Goal: Information Seeking & Learning: Learn about a topic

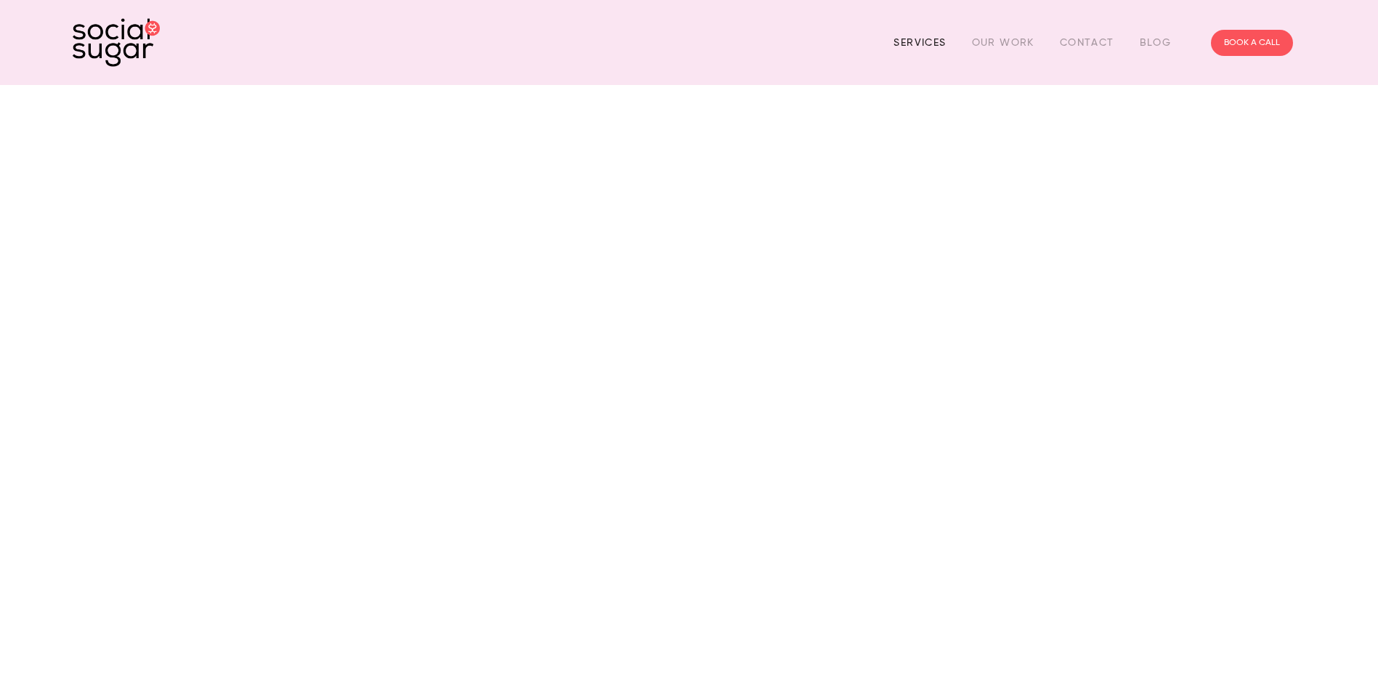
click at [929, 38] on link "Services" at bounding box center [919, 42] width 52 height 23
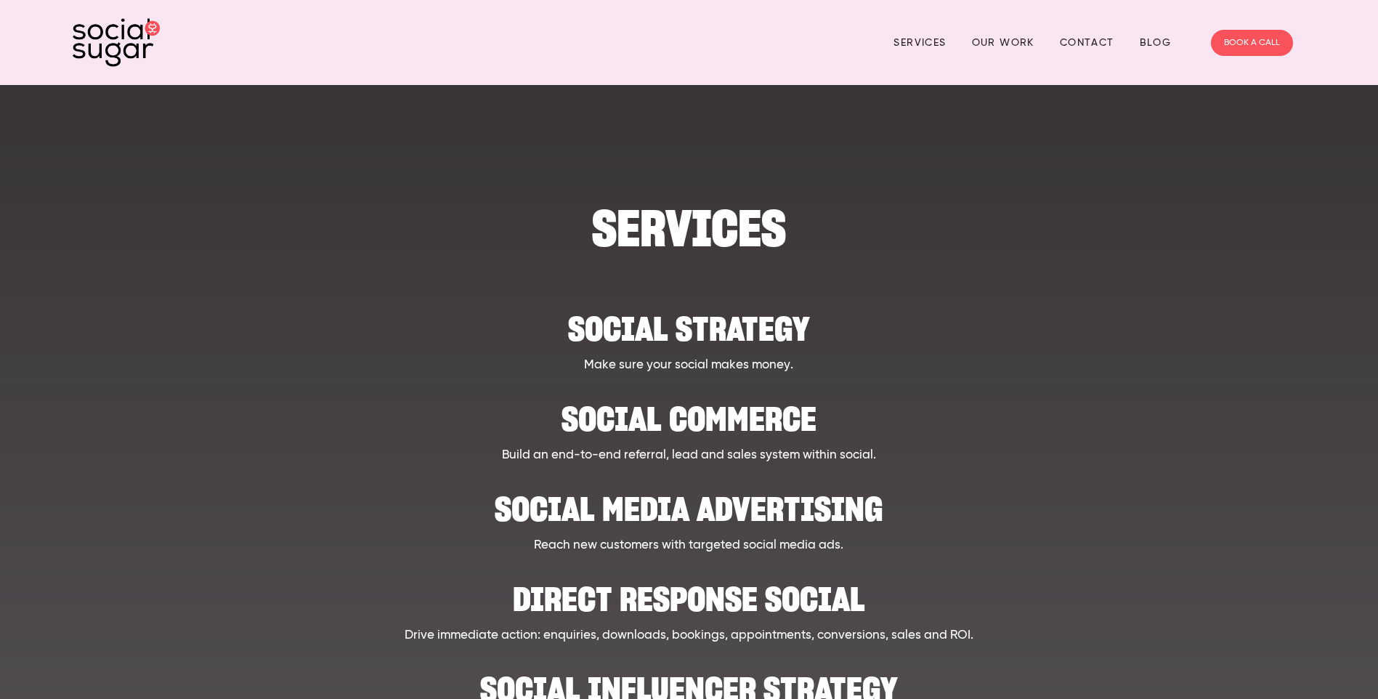
click at [648, 321] on h2 "Social strategy" at bounding box center [688, 321] width 1065 height 44
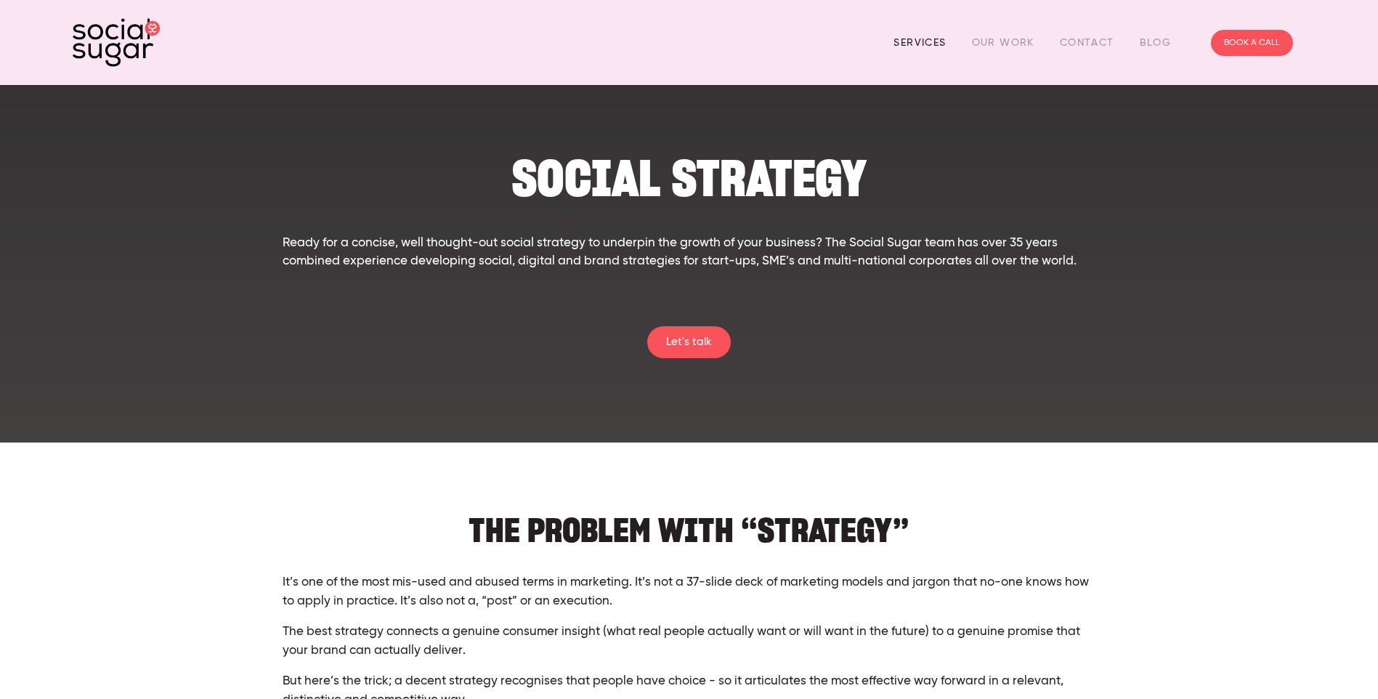
click at [927, 44] on link "Services" at bounding box center [919, 42] width 52 height 23
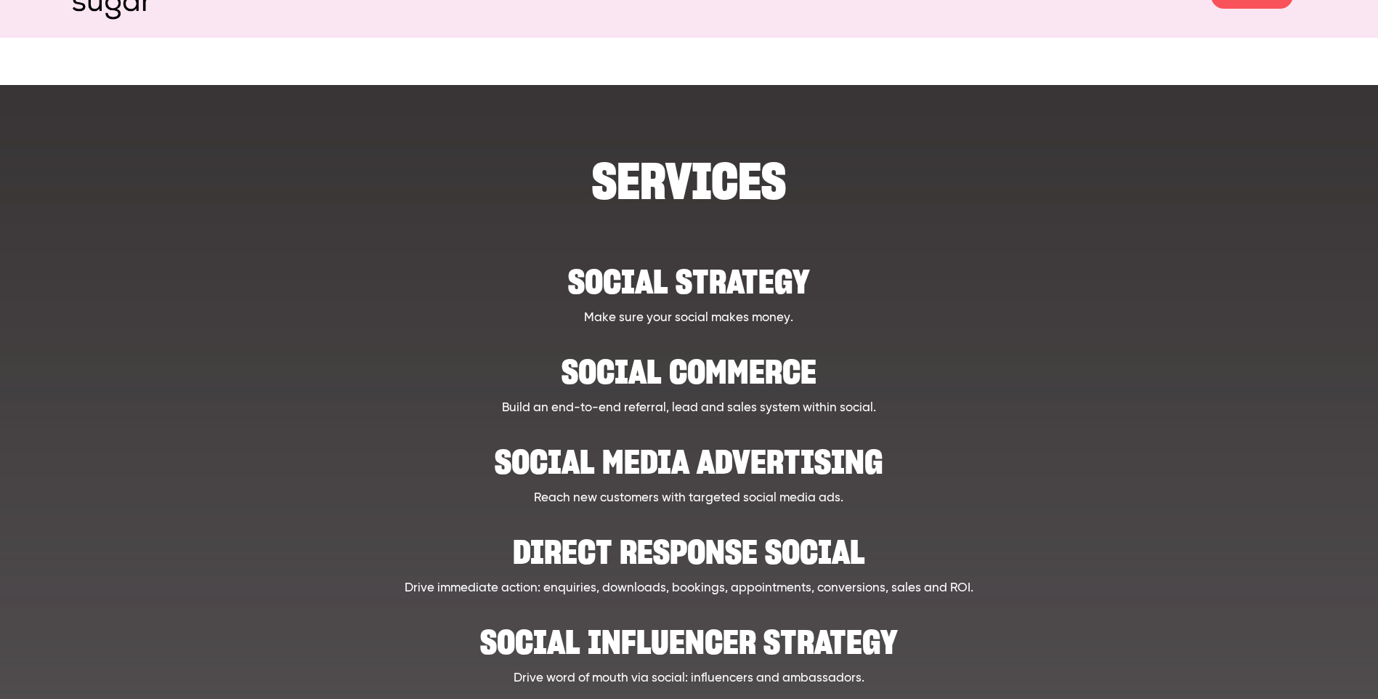
scroll to position [73, 0]
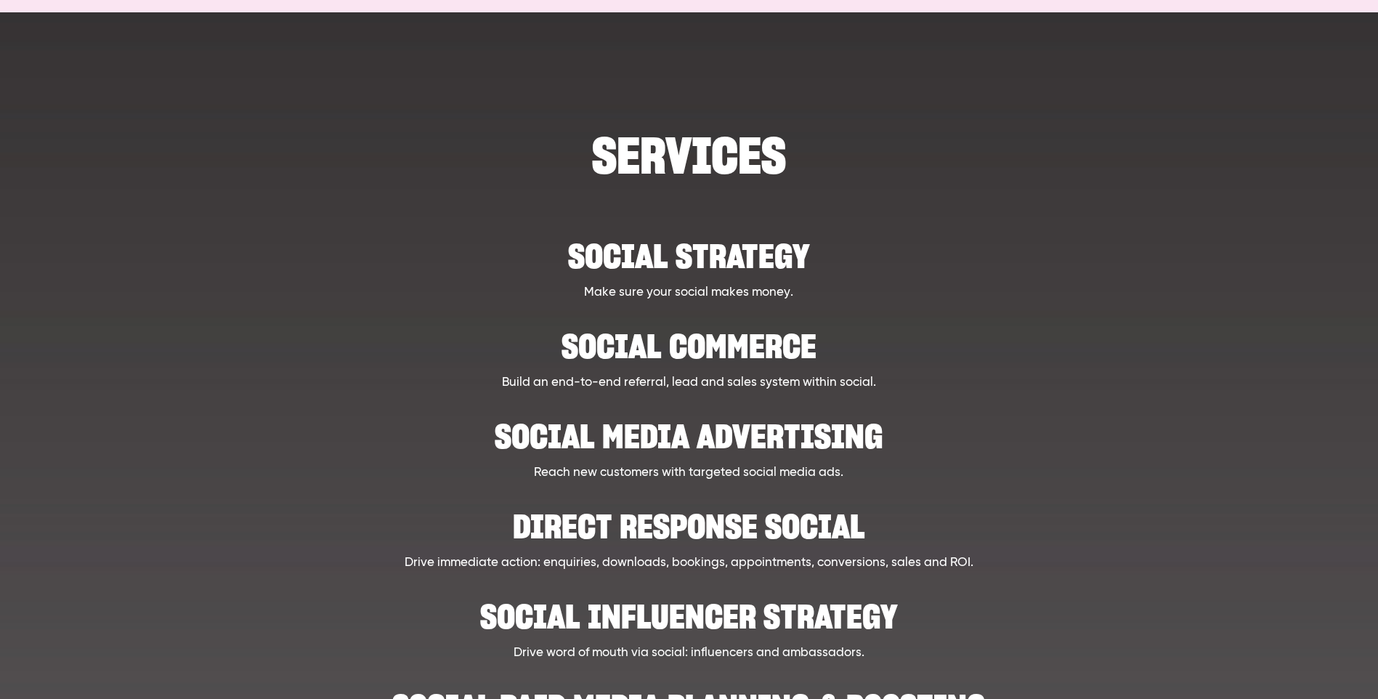
click at [731, 343] on h2 "Social Commerce" at bounding box center [688, 339] width 1065 height 44
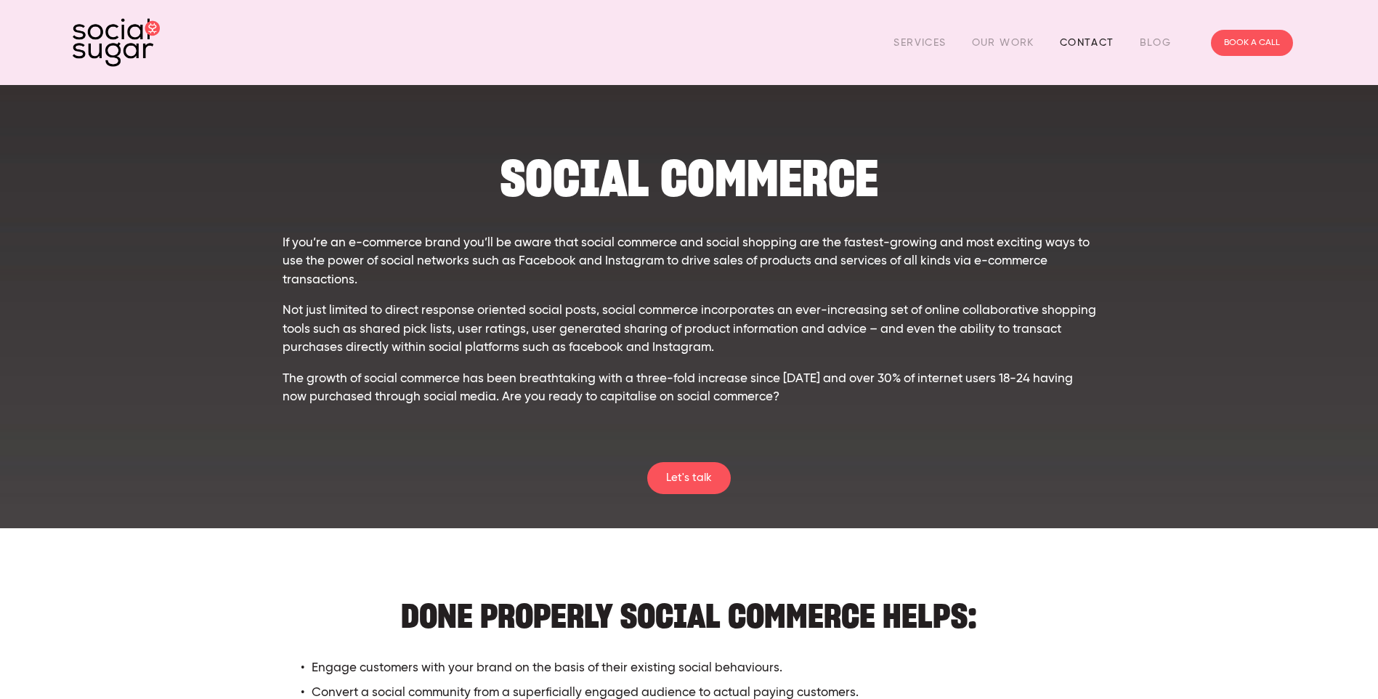
click at [1086, 44] on link "Contact" at bounding box center [1087, 42] width 54 height 23
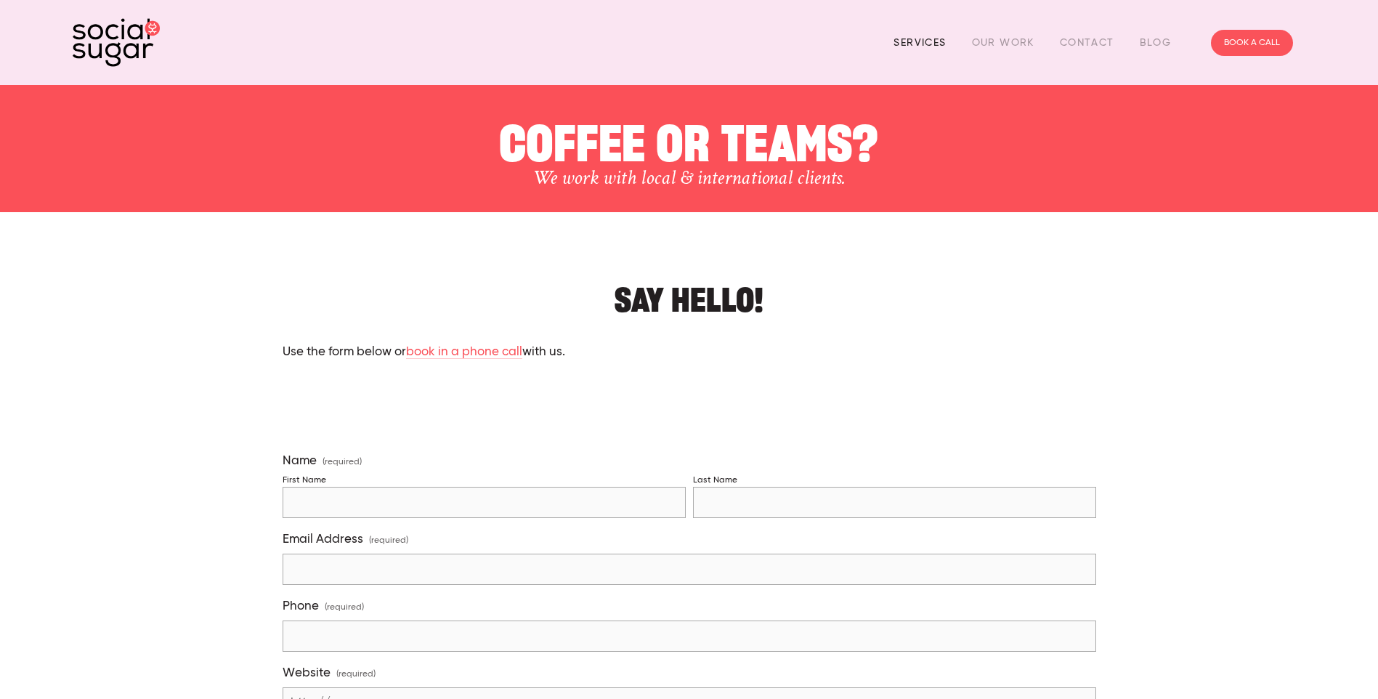
click at [930, 36] on link "Services" at bounding box center [919, 42] width 52 height 23
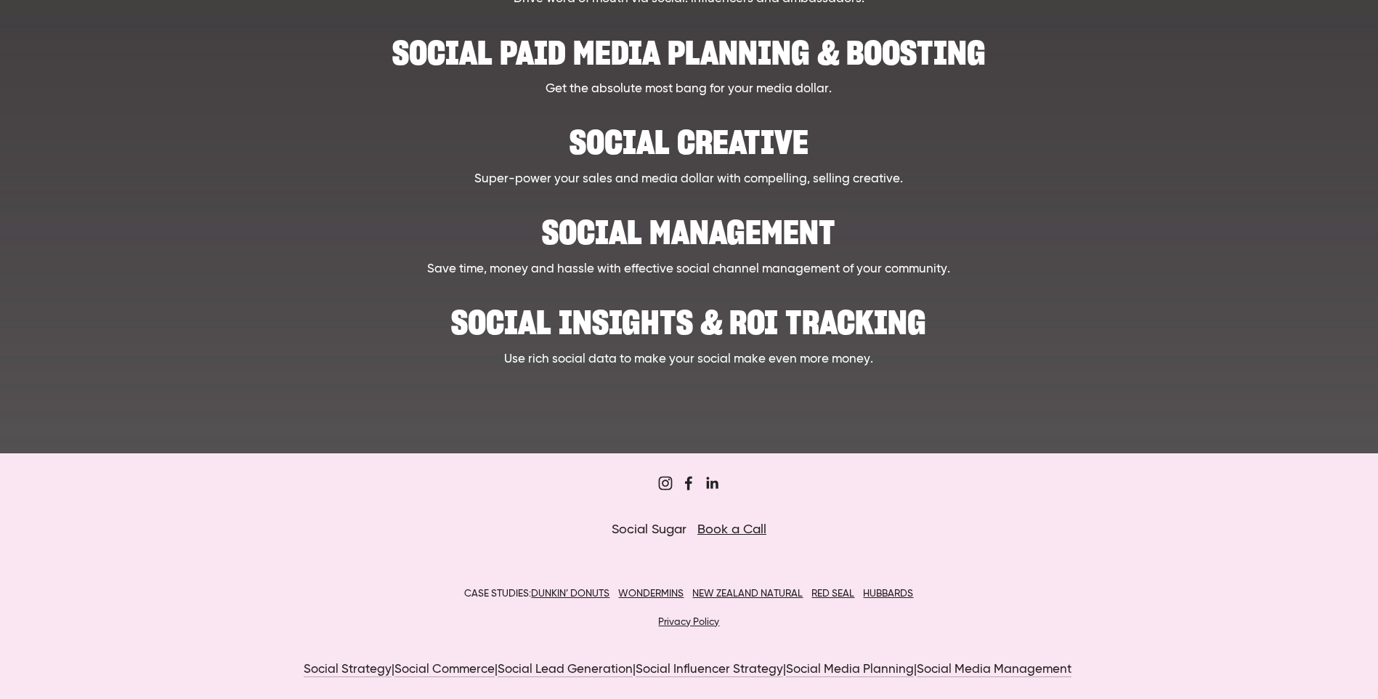
scroll to position [728, 0]
